Goal: Navigation & Orientation: Find specific page/section

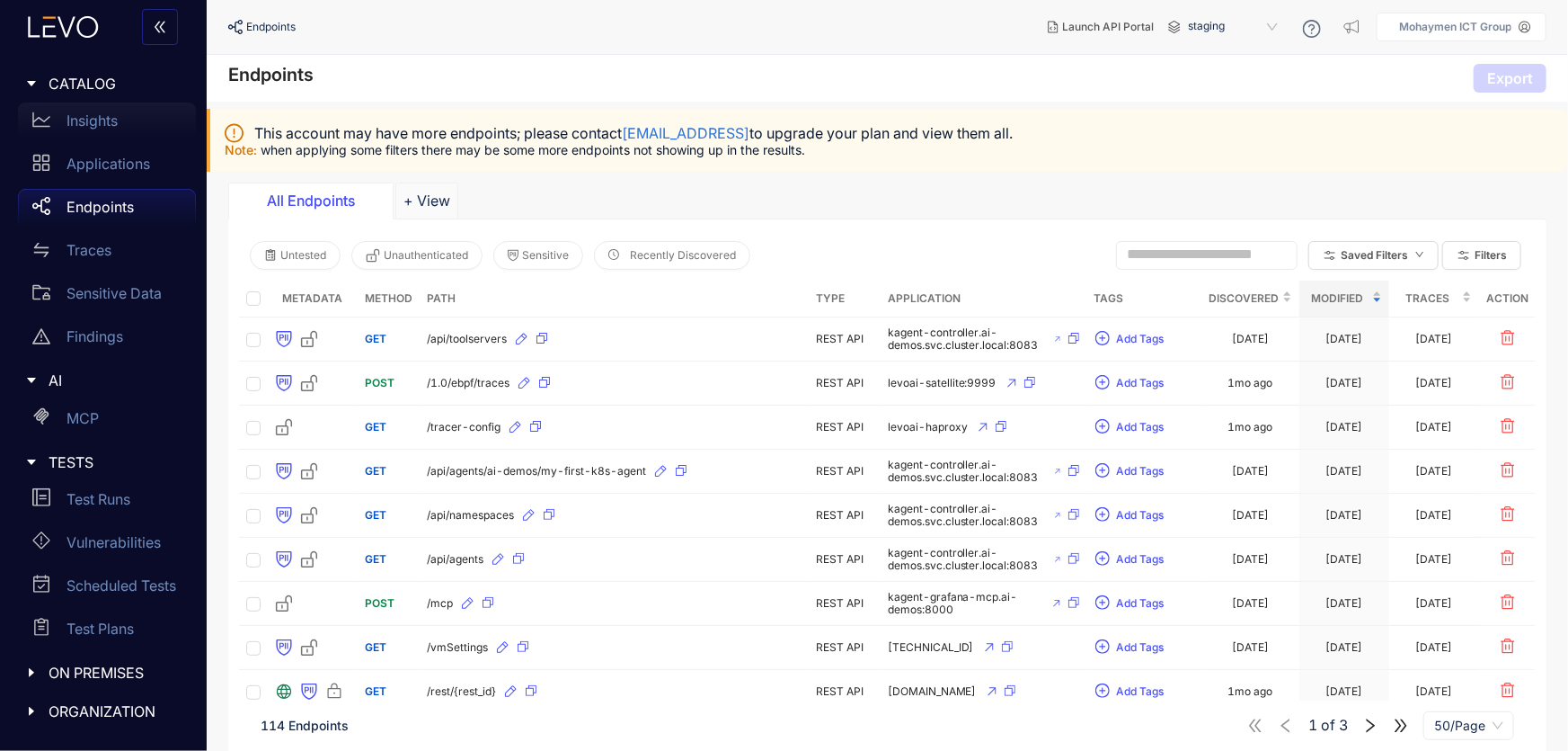
click at [82, 126] on p "Insights" at bounding box center [92, 120] width 52 height 16
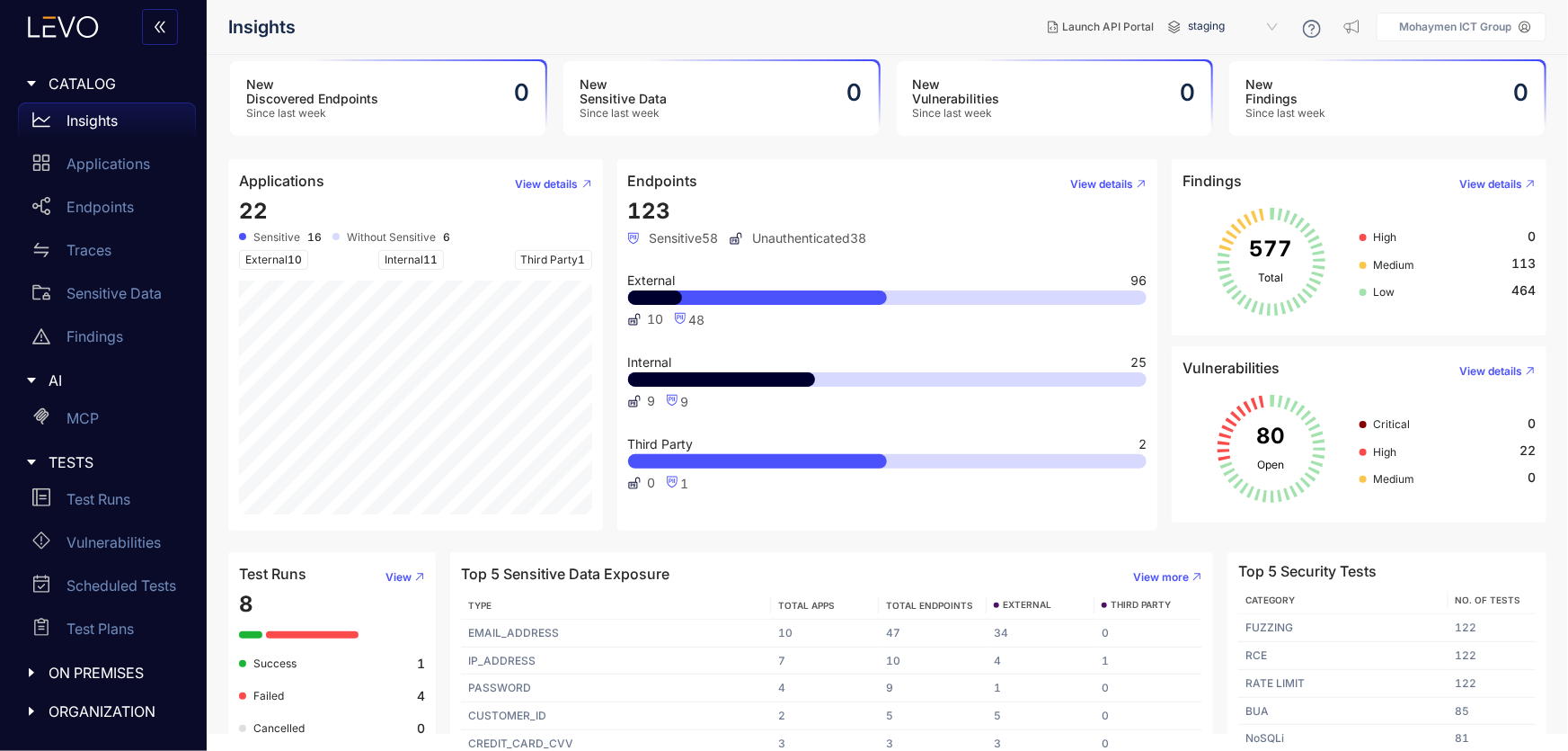
scroll to position [34, 0]
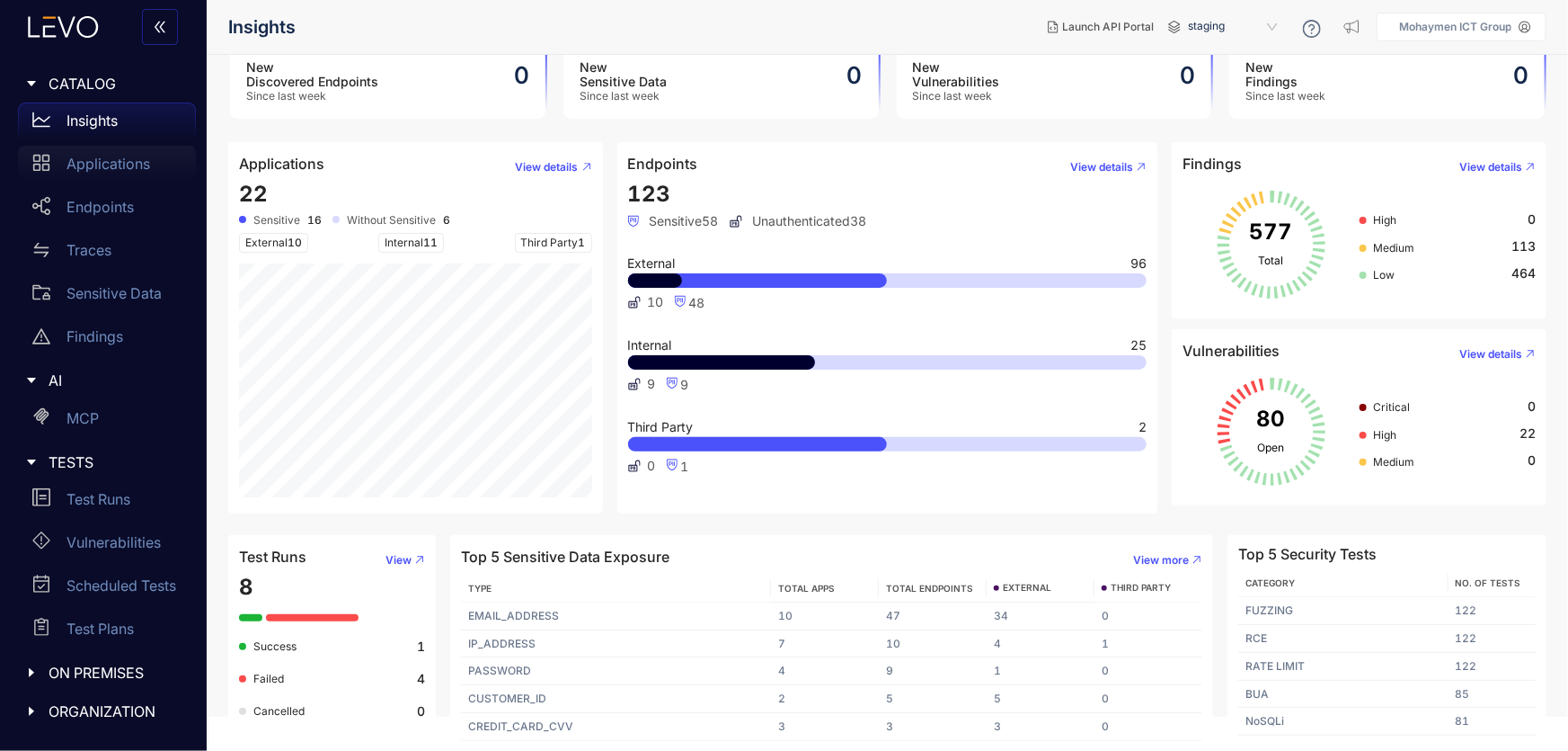
click at [71, 157] on p "Applications" at bounding box center [109, 164] width 83 height 16
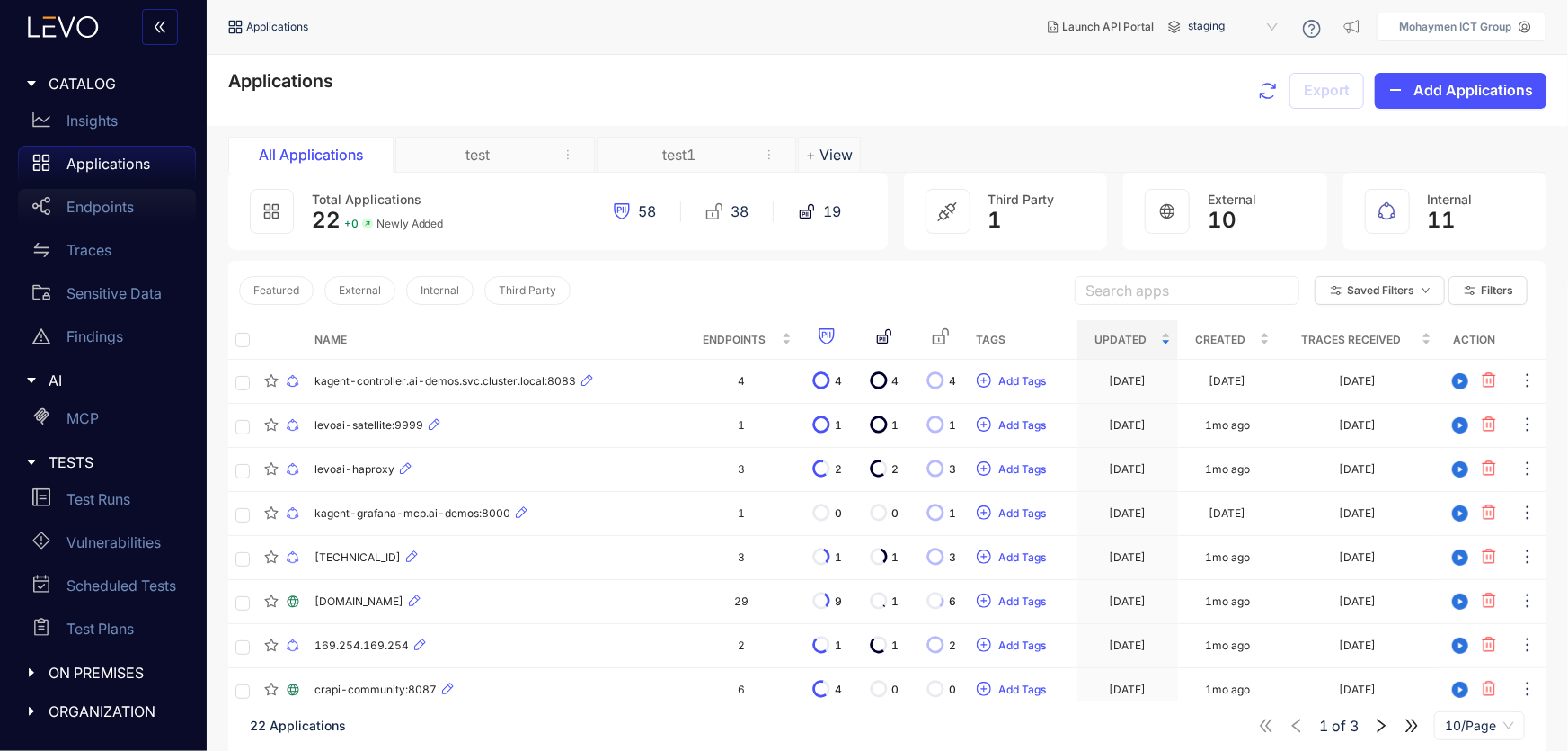
click at [80, 209] on p "Endpoints" at bounding box center [100, 207] width 68 height 16
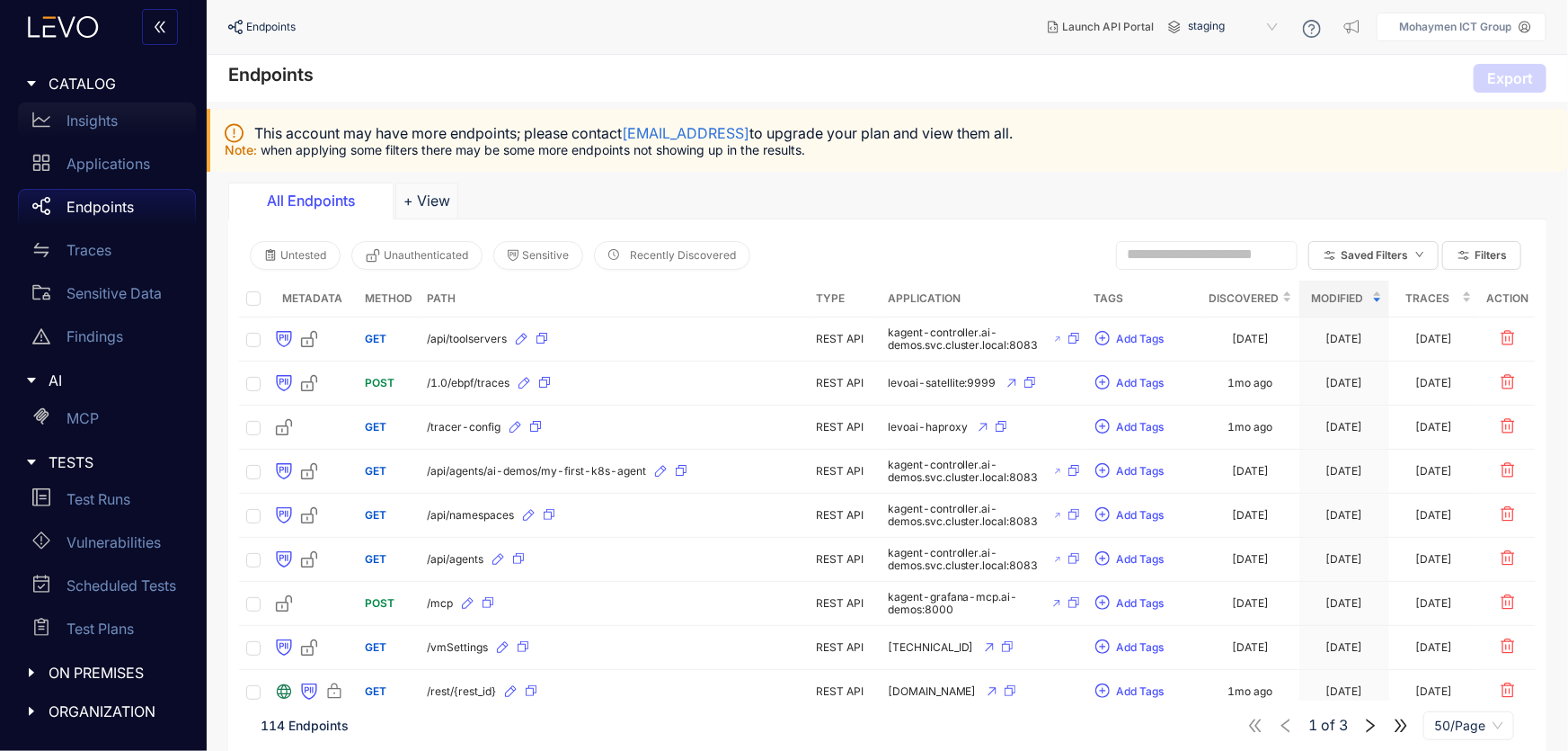
click at [108, 135] on div "Insights" at bounding box center [107, 120] width 178 height 36
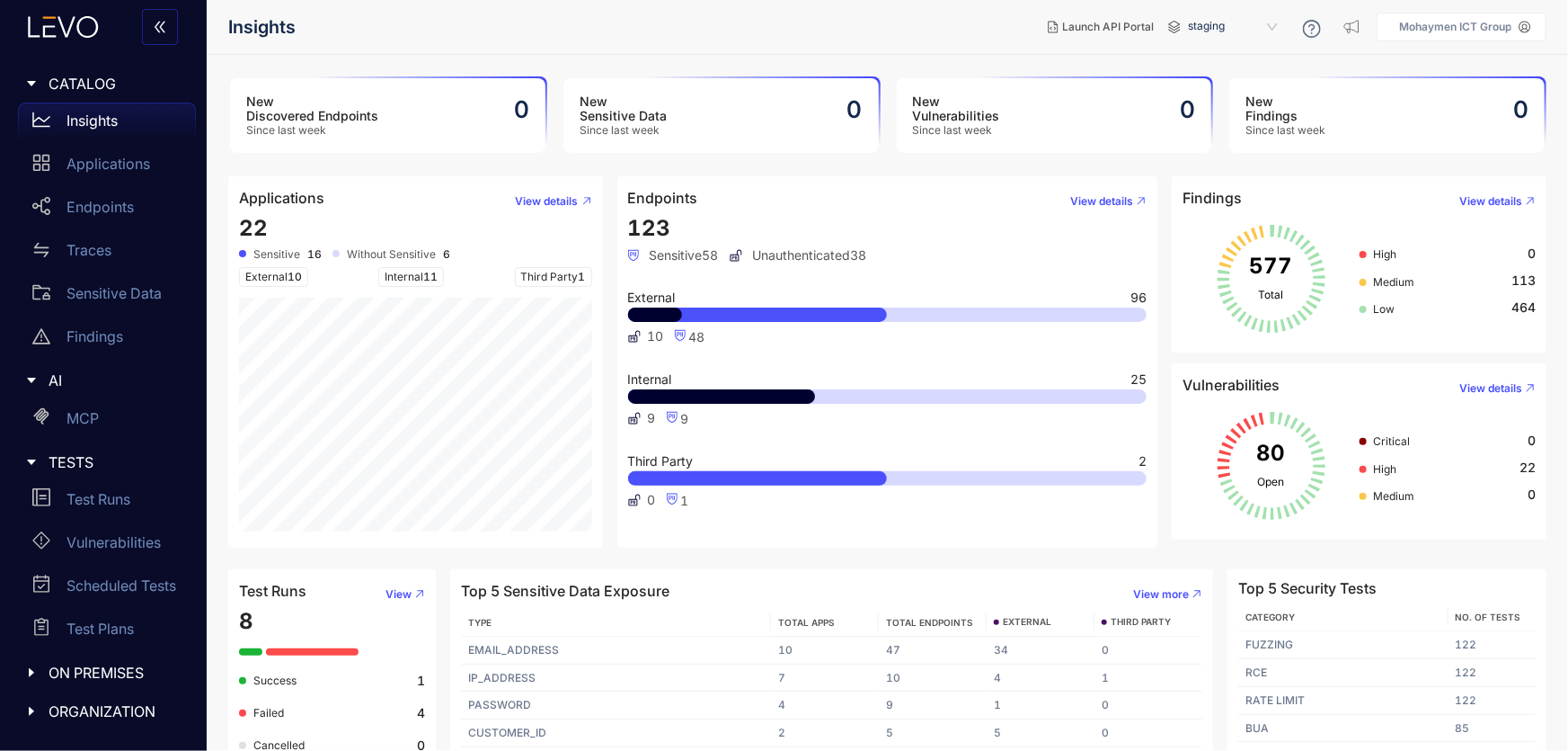
click at [33, 670] on icon "caret-right" at bounding box center [32, 672] width 13 height 13
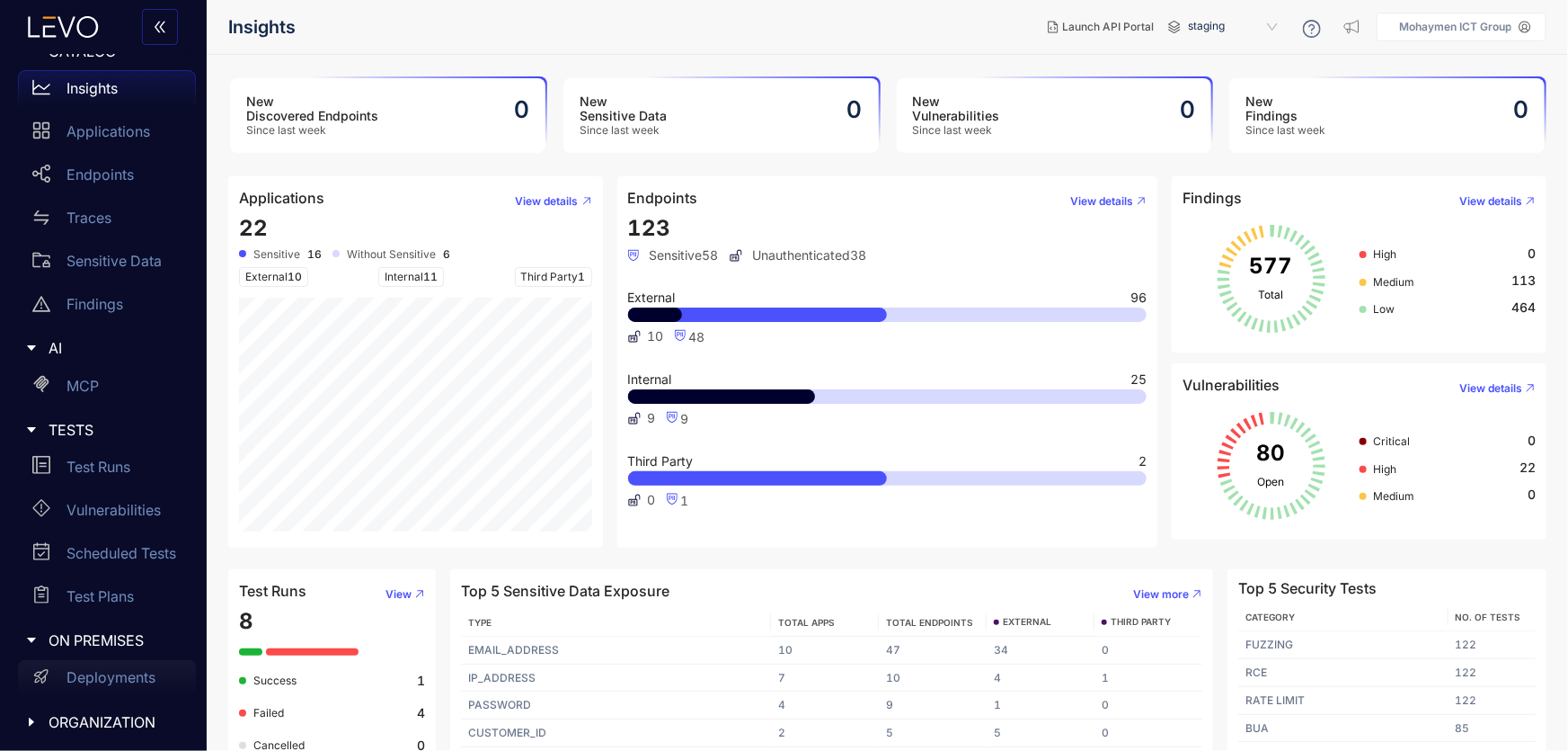
click at [71, 673] on p "Deployments" at bounding box center [111, 677] width 89 height 16
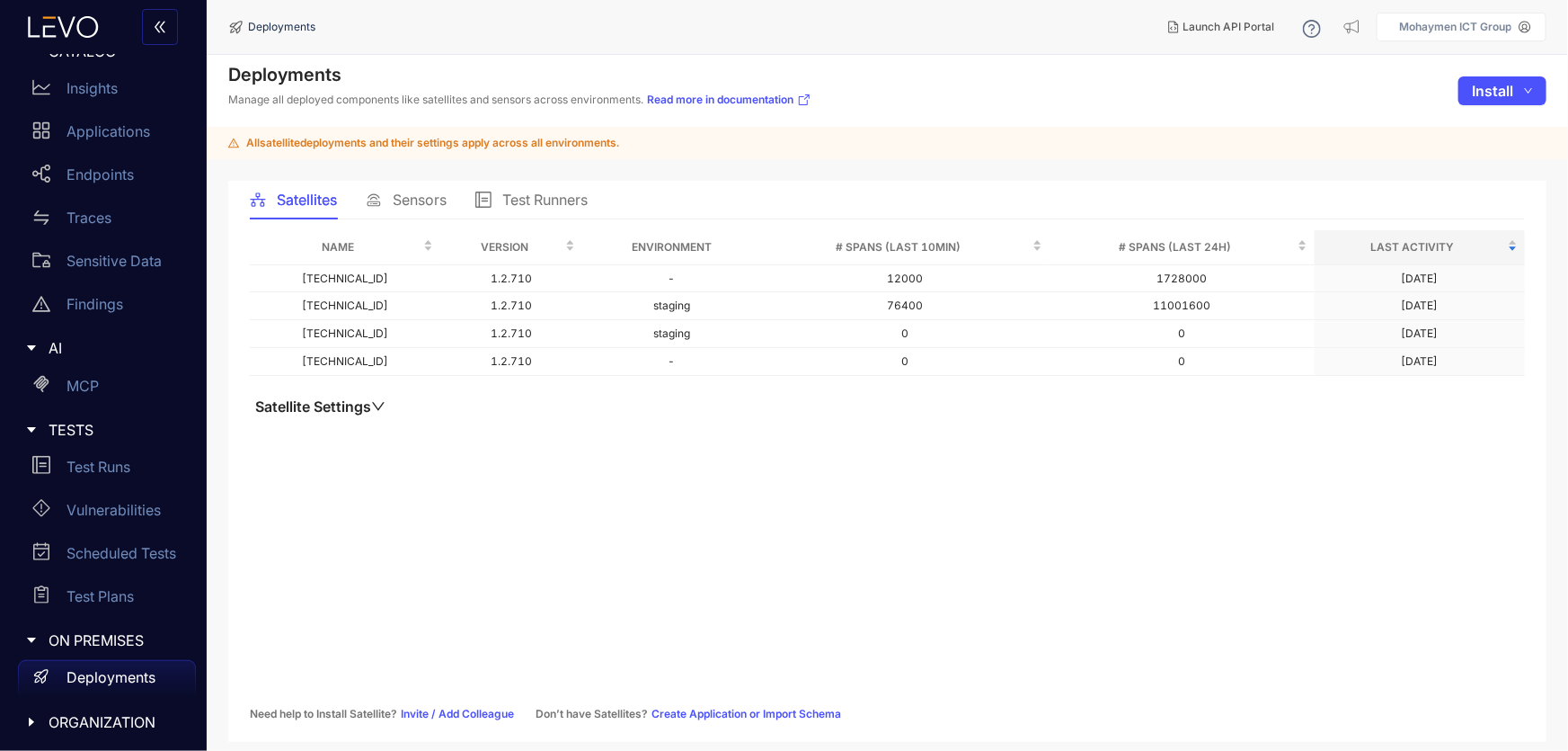
click at [406, 198] on span "Sensors" at bounding box center [420, 200] width 54 height 16
